Goal: Book appointment/travel/reservation

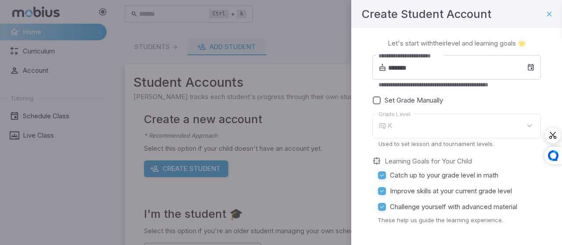
type input "*"
click at [406, 132] on div "7" at bounding box center [464, 126] width 153 height 25
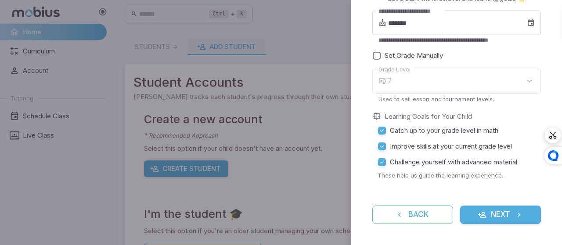
click at [486, 220] on button "Next" at bounding box center [500, 215] width 81 height 18
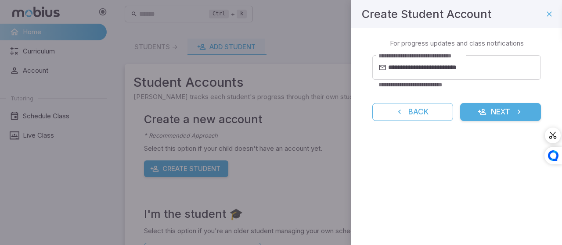
scroll to position [0, 0]
click at [492, 111] on button "Next" at bounding box center [500, 112] width 81 height 18
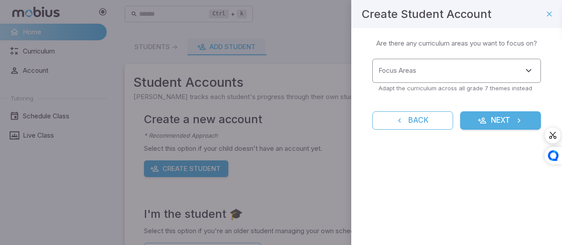
click at [430, 73] on input "Focus Areas" at bounding box center [449, 71] width 147 height 16
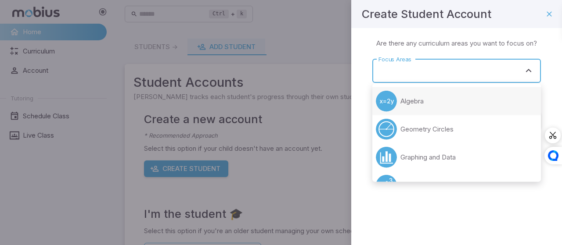
click at [416, 101] on p "Algebra" at bounding box center [411, 102] width 23 height 10
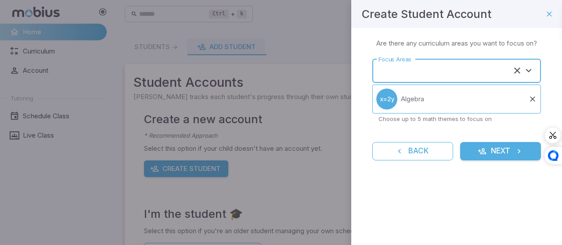
type input "*******"
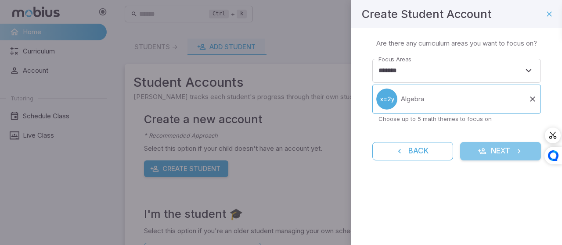
click at [505, 142] on button "Next" at bounding box center [500, 151] width 81 height 18
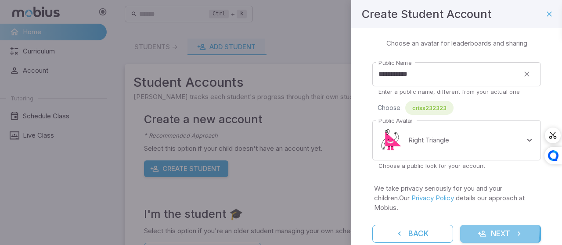
click at [478, 230] on icon "submit" at bounding box center [482, 234] width 9 height 9
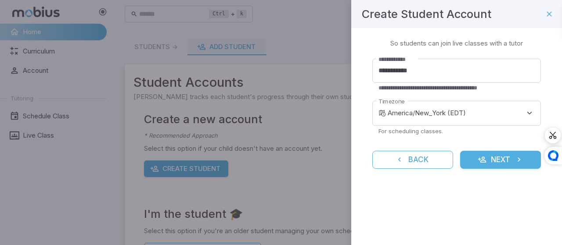
click at [490, 156] on button "Next" at bounding box center [500, 160] width 81 height 18
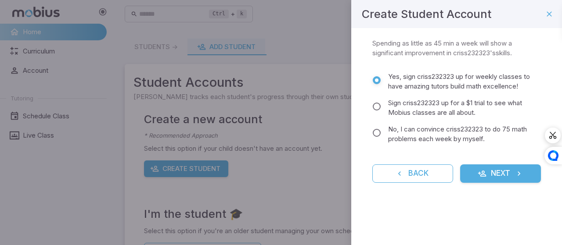
click at [489, 167] on button "Next" at bounding box center [500, 174] width 81 height 18
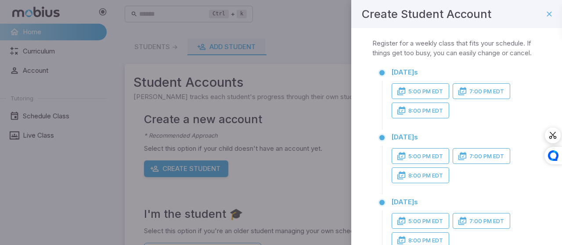
scroll to position [213, 0]
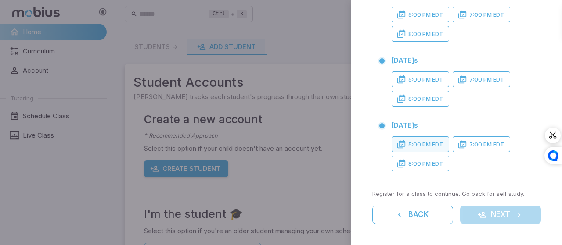
click at [418, 149] on button "5:00 PM EDT" at bounding box center [420, 145] width 57 height 16
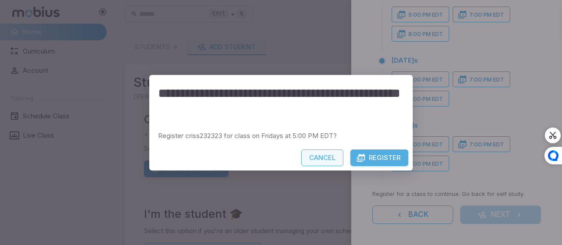
click at [323, 155] on button "Cancel" at bounding box center [322, 158] width 42 height 17
